Goal: Transaction & Acquisition: Purchase product/service

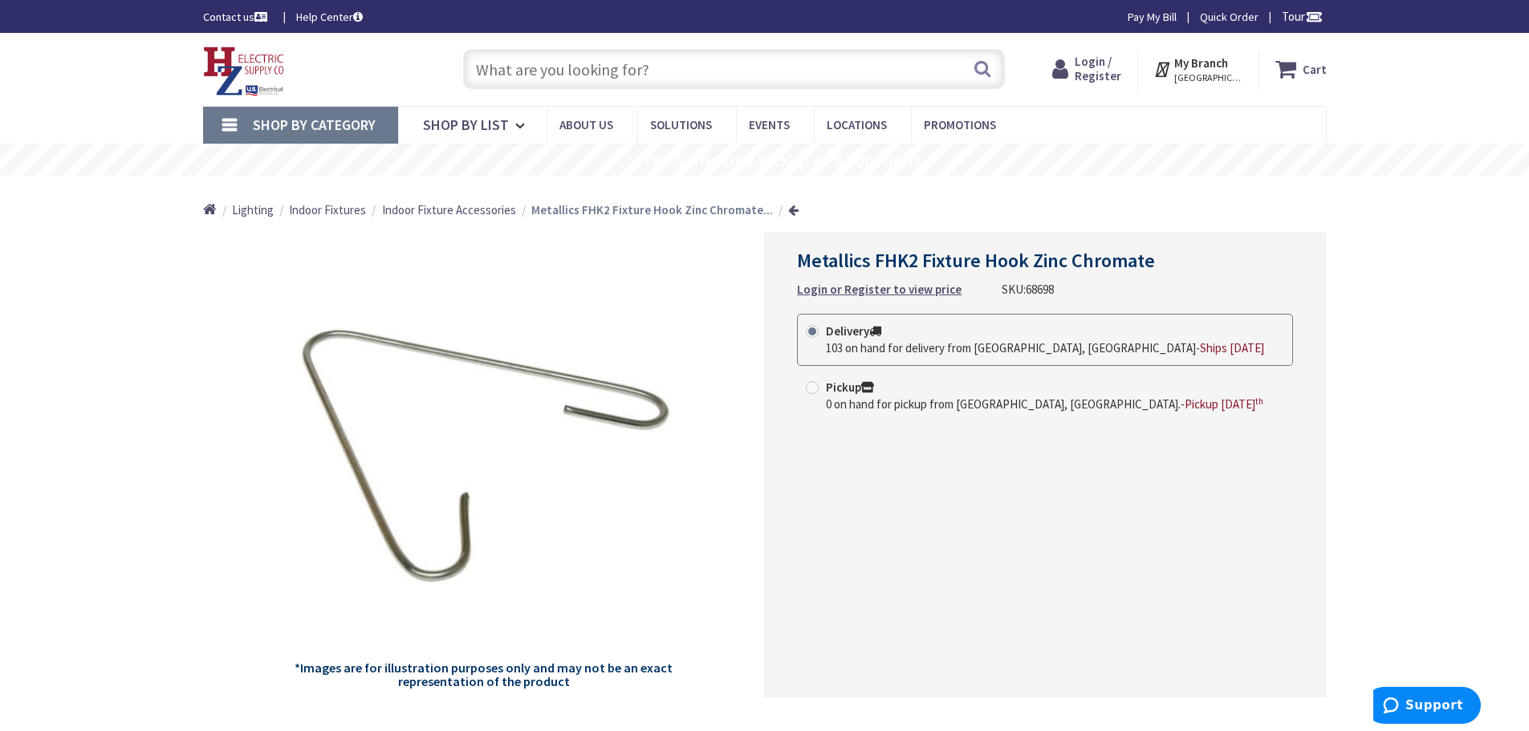
click at [865, 291] on strong "Login or Register to view price" at bounding box center [879, 289] width 165 height 15
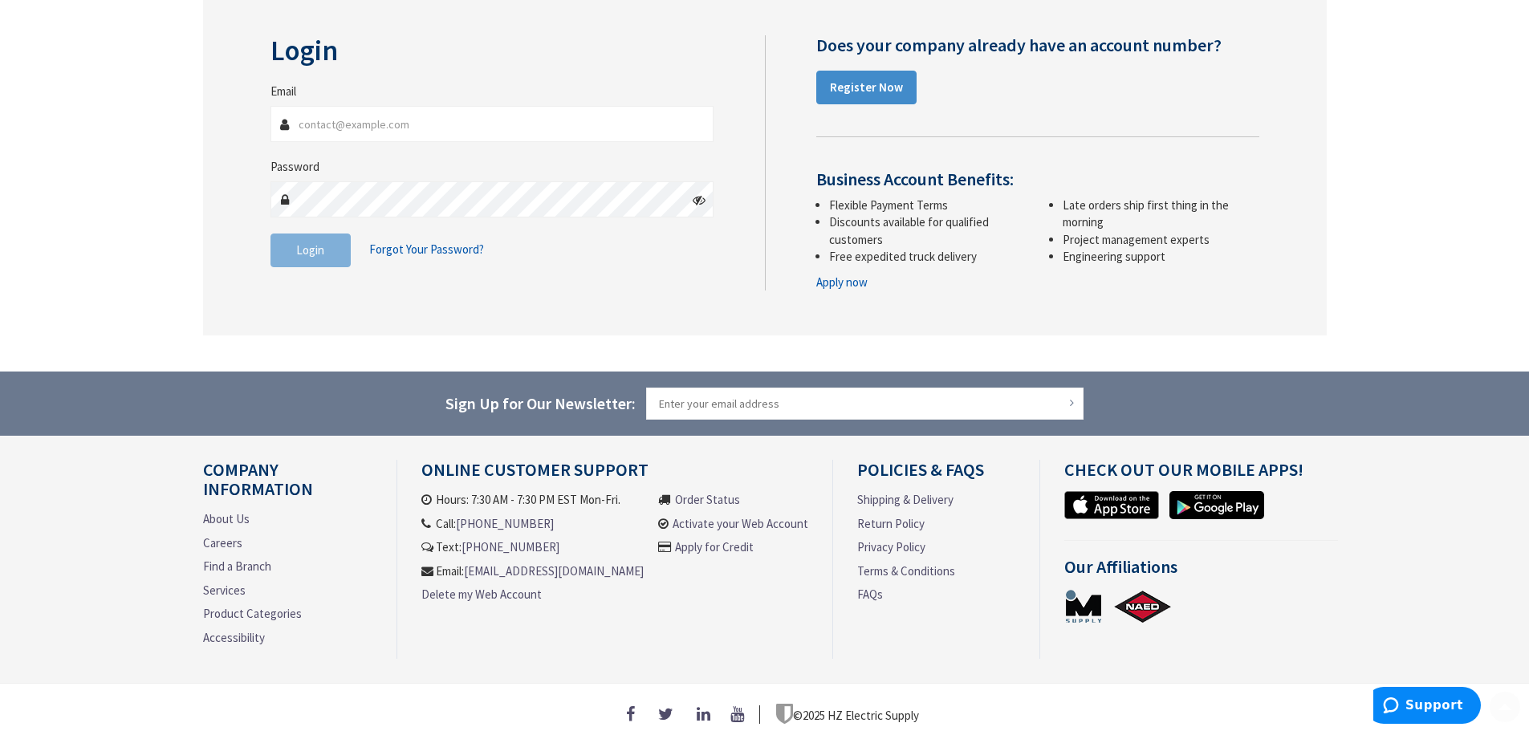
scroll to position [226, 0]
